Goal: Find specific page/section: Find specific page/section

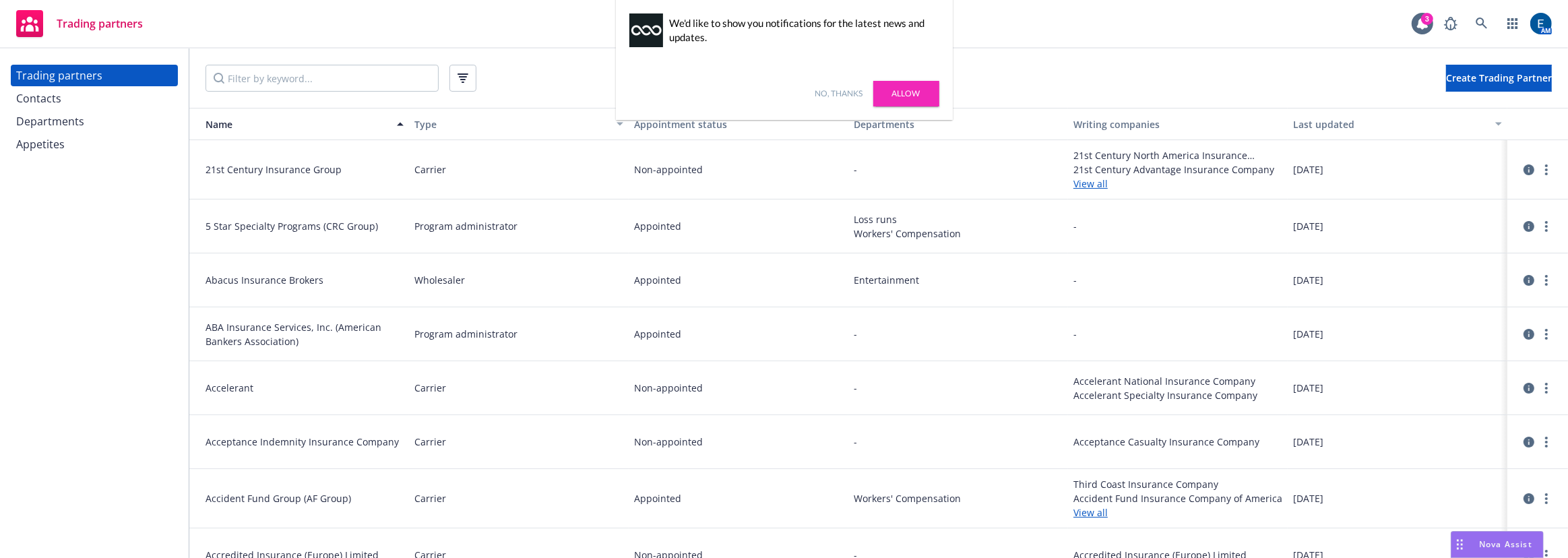
click at [817, 88] on link "No, thanks" at bounding box center [839, 93] width 48 height 12
click at [328, 65] on input "Filter by keyword..." at bounding box center [322, 79] width 233 height 27
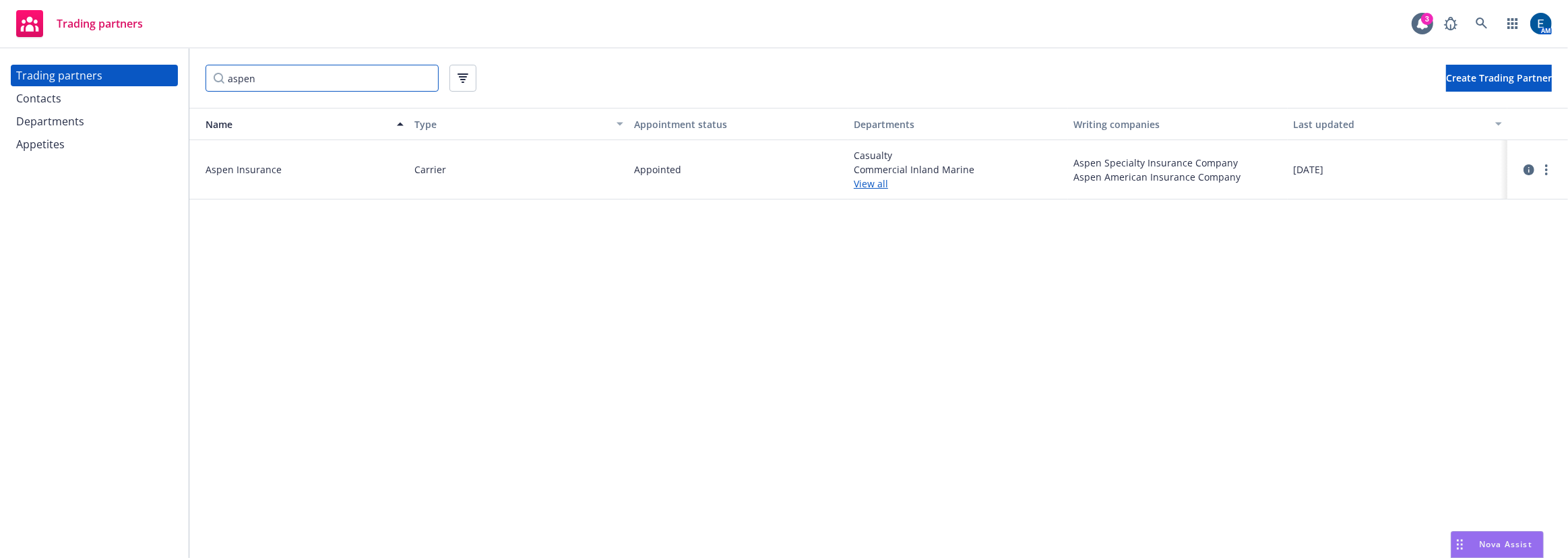
type input "aspen"
